Goal: Task Accomplishment & Management: Use online tool/utility

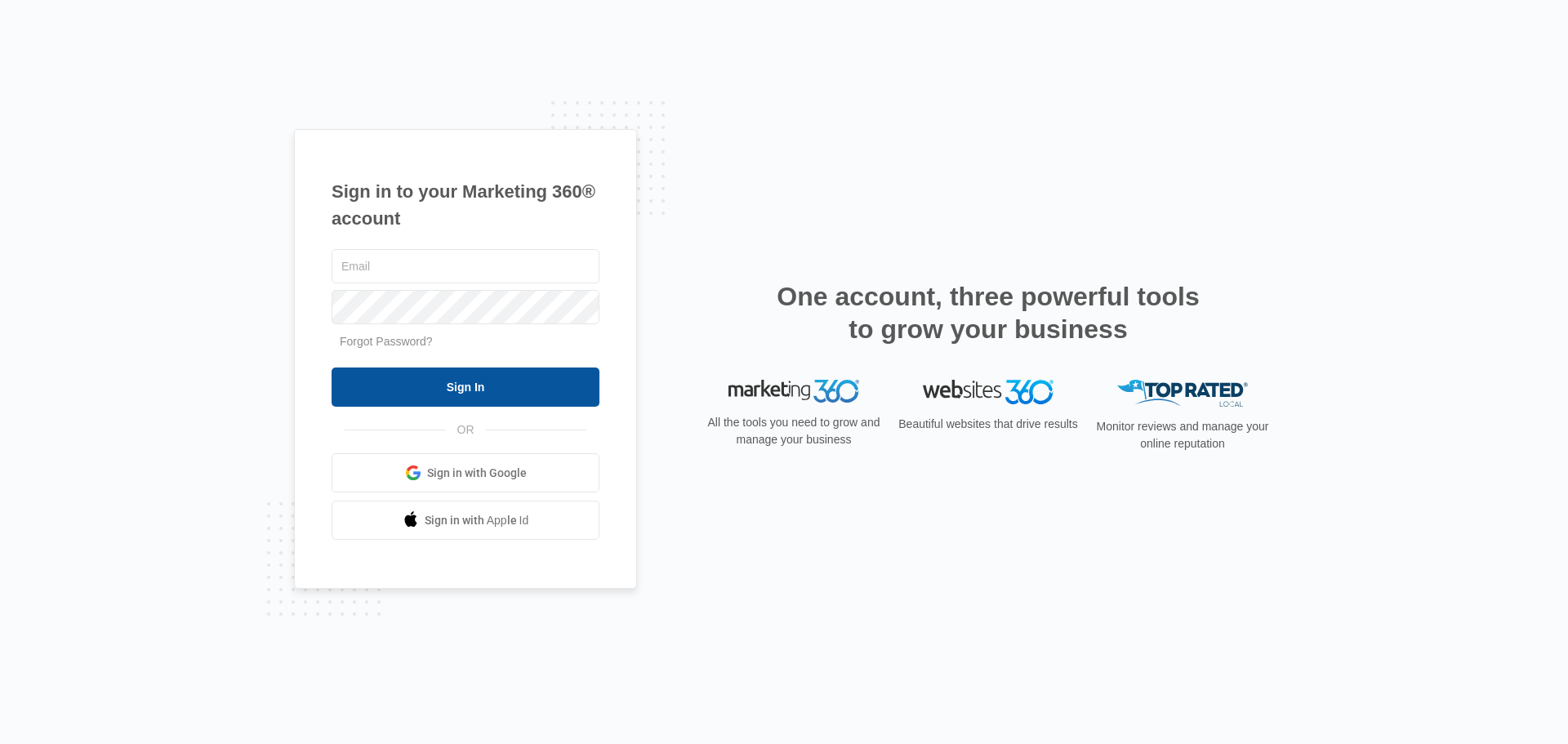
type input "[PERSON_NAME][EMAIL_ADDRESS][DOMAIN_NAME]"
click at [578, 392] on input "Sign In" at bounding box center [465, 386] width 268 height 39
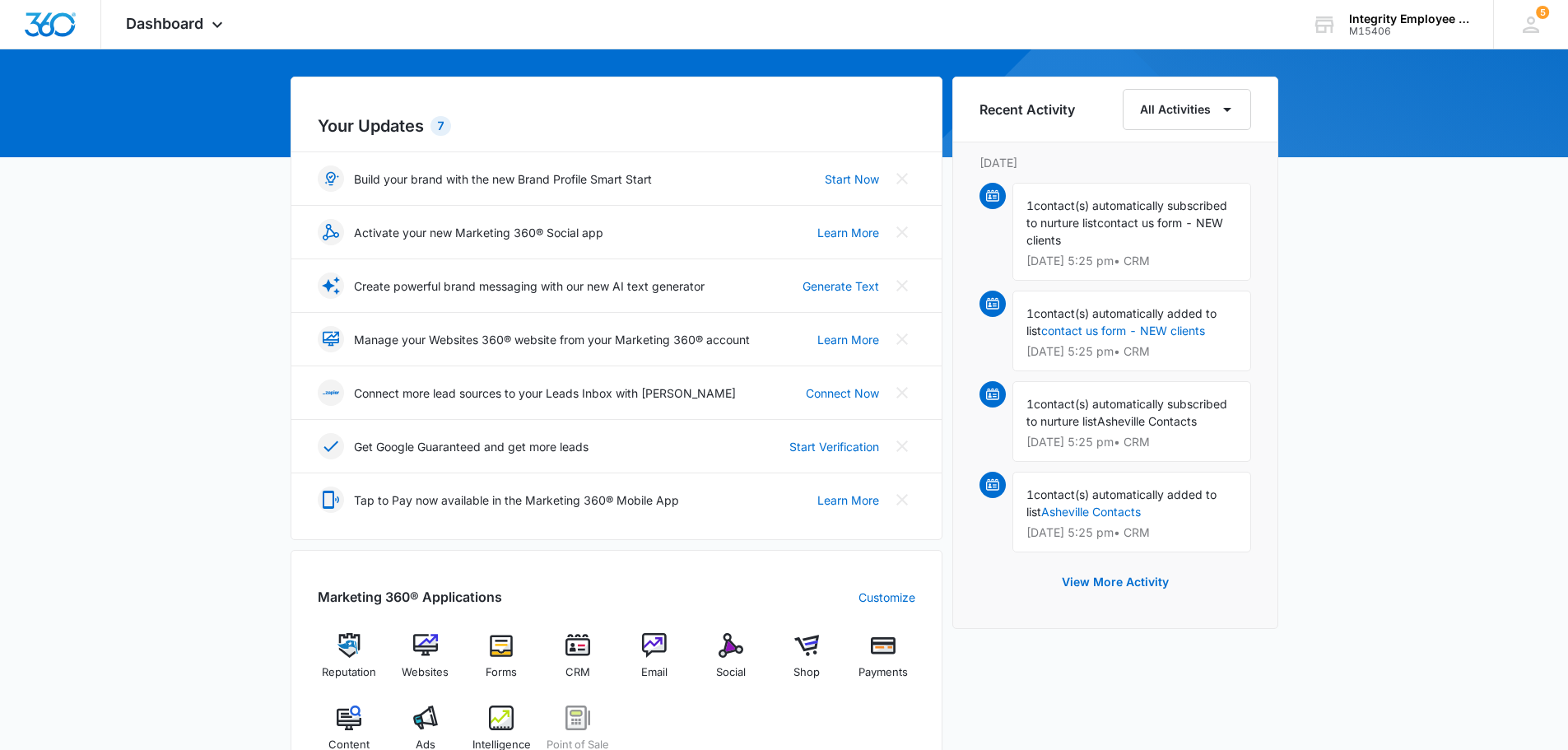
scroll to position [247, 0]
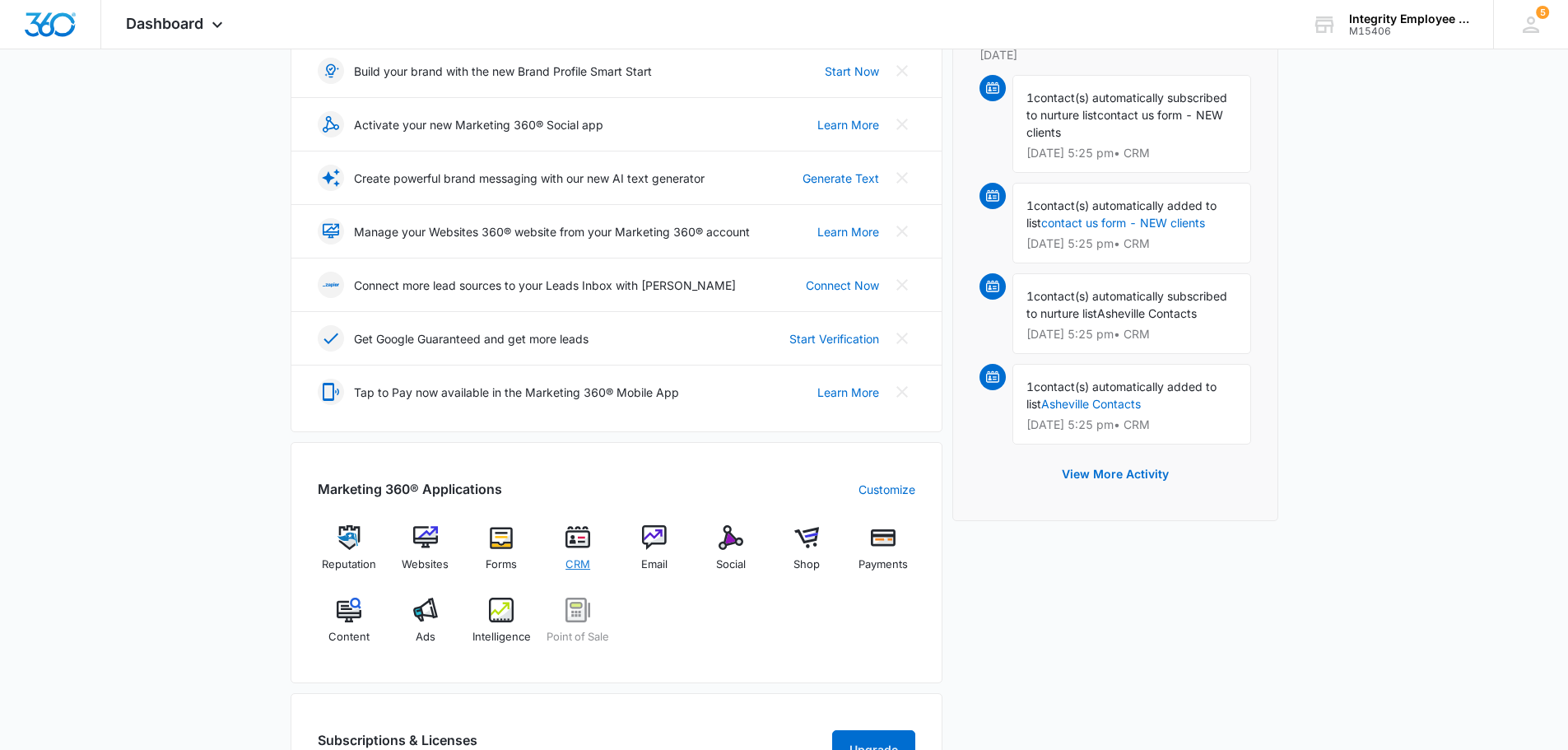
click at [593, 560] on div "CRM" at bounding box center [579, 554] width 63 height 59
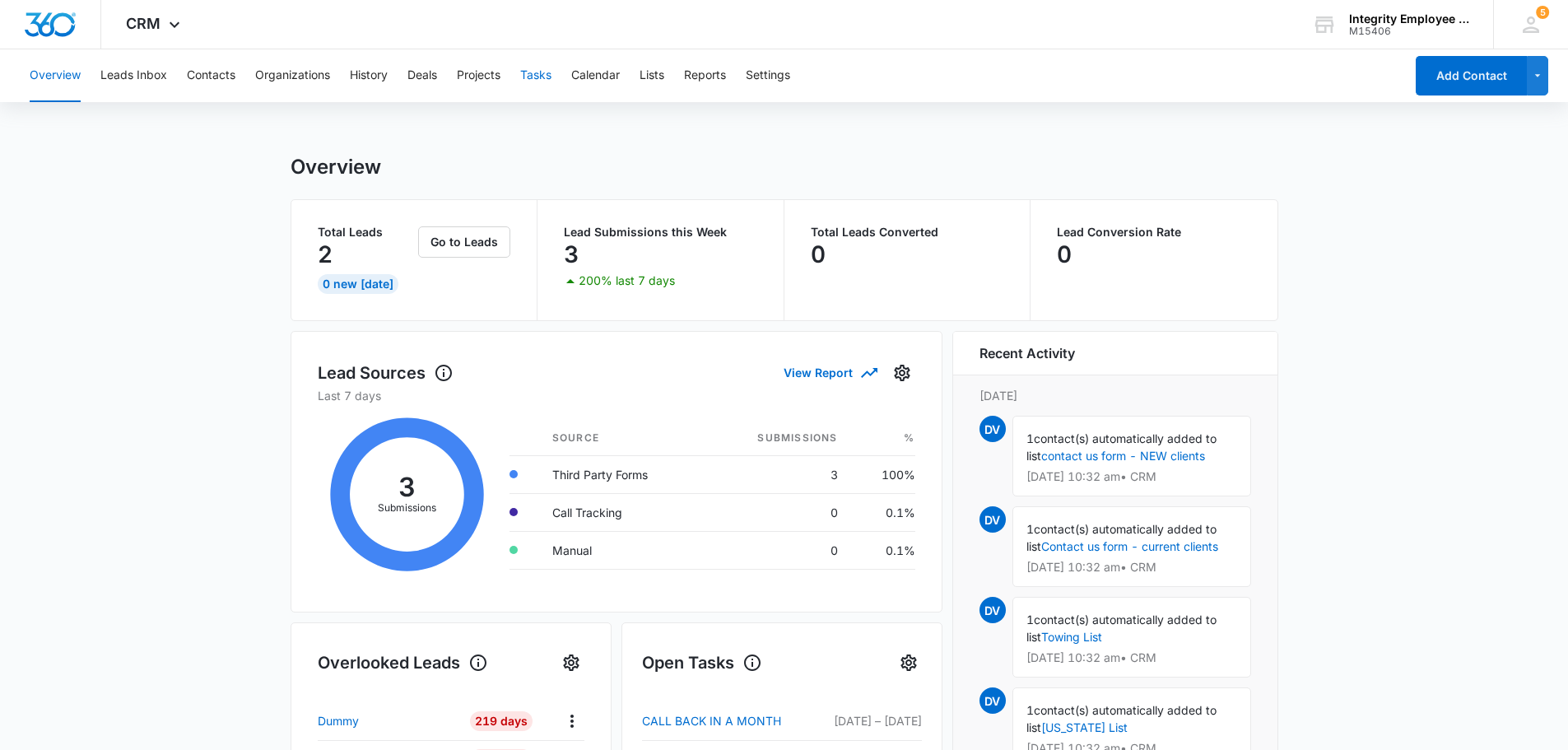
click at [537, 72] on button "Tasks" at bounding box center [535, 75] width 32 height 53
